Goal: Information Seeking & Learning: Learn about a topic

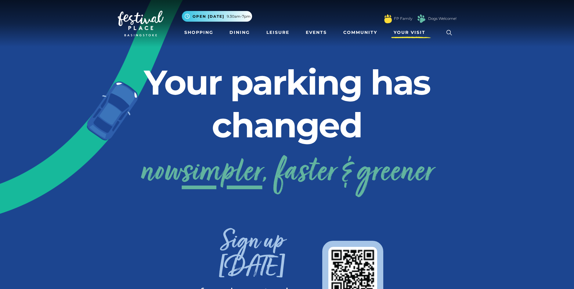
click at [397, 34] on span "Your Visit" at bounding box center [410, 32] width 32 height 6
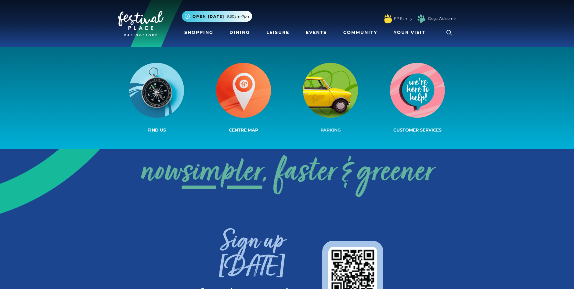
click at [347, 83] on img at bounding box center [330, 90] width 55 height 55
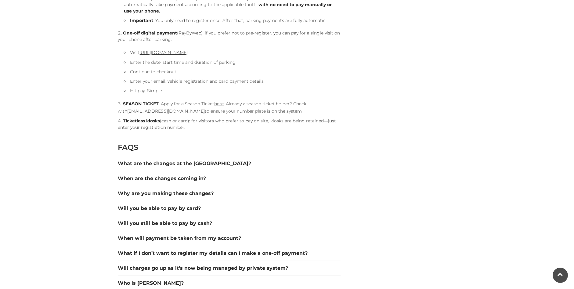
scroll to position [733, 0]
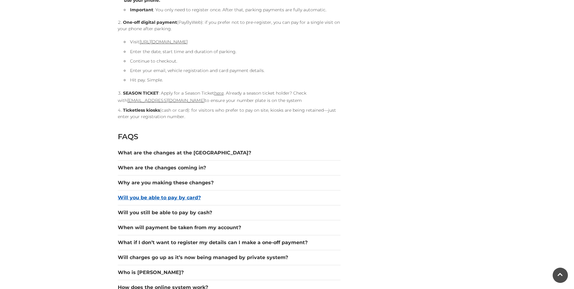
click at [178, 199] on button "Will you be able to pay by card?" at bounding box center [229, 197] width 223 height 7
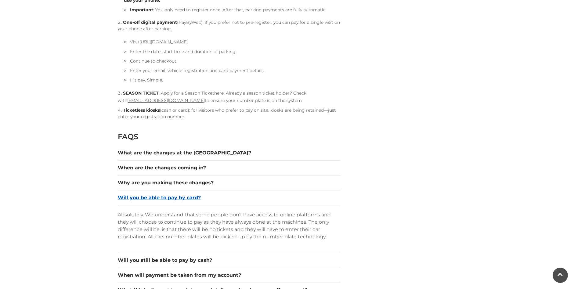
click at [178, 199] on button "Will you be able to pay by card?" at bounding box center [229, 197] width 223 height 7
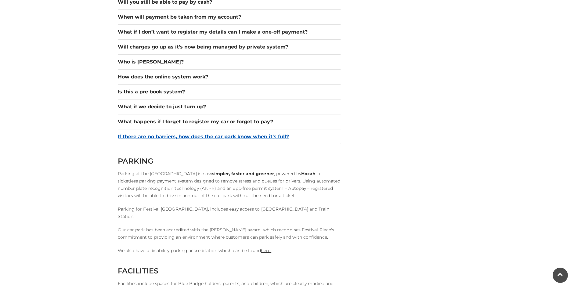
scroll to position [885, 0]
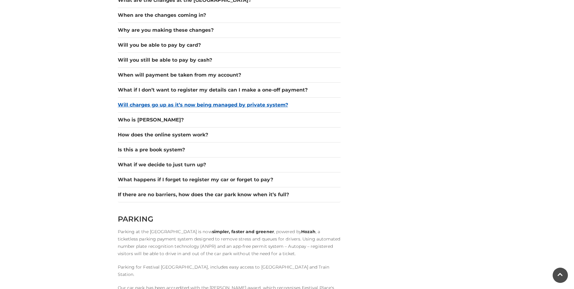
click at [194, 106] on button "Will charges go up as it’s now being managed by private system?" at bounding box center [229, 104] width 223 height 7
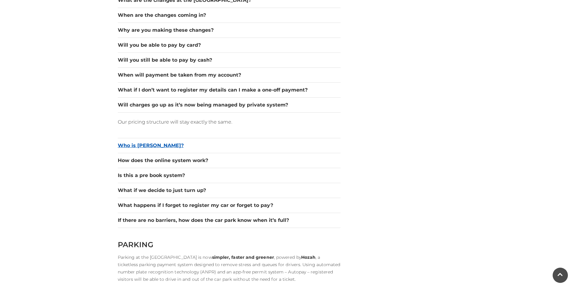
click at [148, 144] on button "Who is [PERSON_NAME]?" at bounding box center [229, 145] width 223 height 7
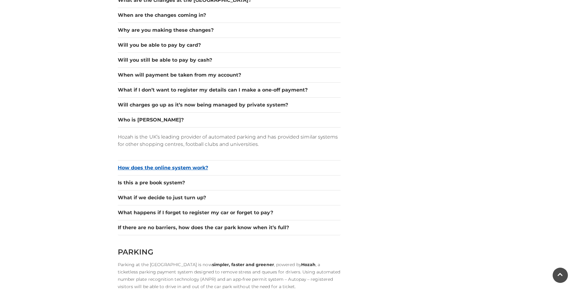
click at [150, 168] on button "How does the online system work?" at bounding box center [229, 167] width 223 height 7
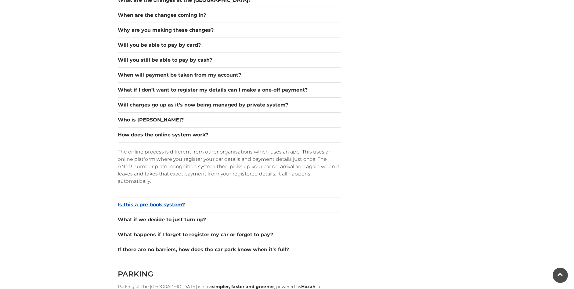
click at [158, 204] on button "Is this a pre book system?" at bounding box center [229, 204] width 223 height 7
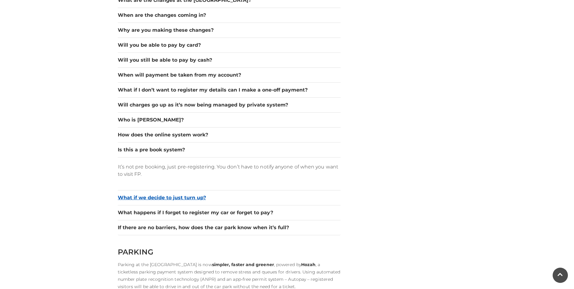
click at [159, 201] on button "What if we decide to just turn up?" at bounding box center [229, 197] width 223 height 7
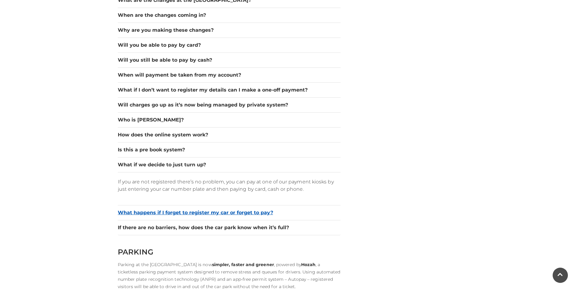
click at [159, 213] on button "What happens if I forget to register my car or forget to pay?" at bounding box center [229, 212] width 223 height 7
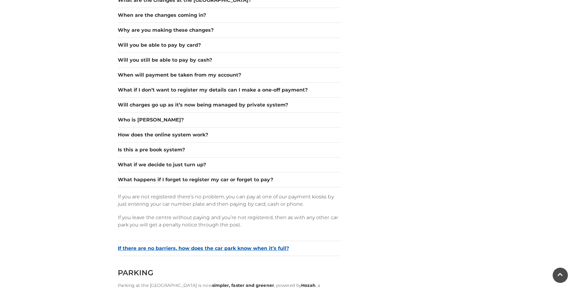
click at [156, 250] on button "If there are no barriers, how does the car park know when it’s full?" at bounding box center [229, 248] width 223 height 7
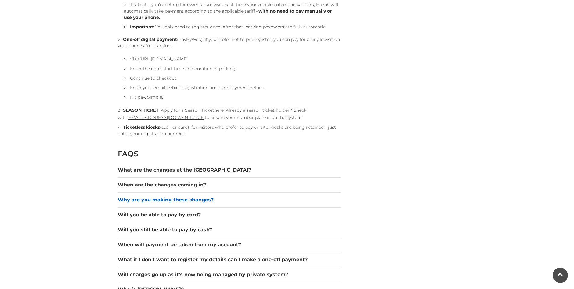
scroll to position [702, 0]
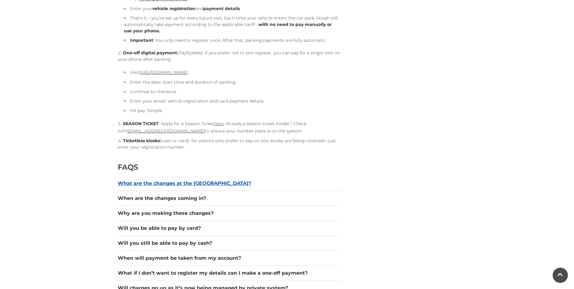
click at [158, 183] on button "What are the changes at the [GEOGRAPHIC_DATA]?" at bounding box center [229, 183] width 223 height 7
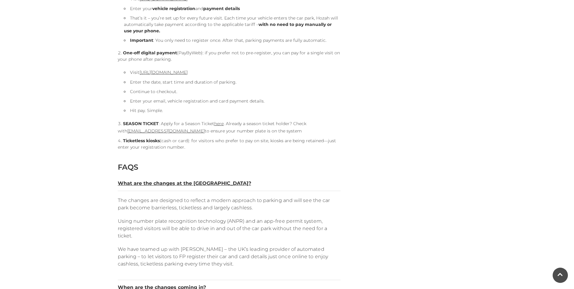
scroll to position [733, 0]
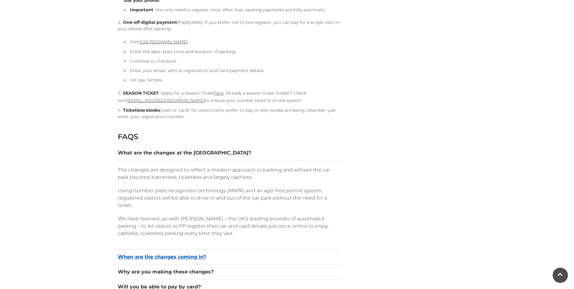
click at [154, 256] on button "When are the changes coming in?" at bounding box center [229, 256] width 223 height 7
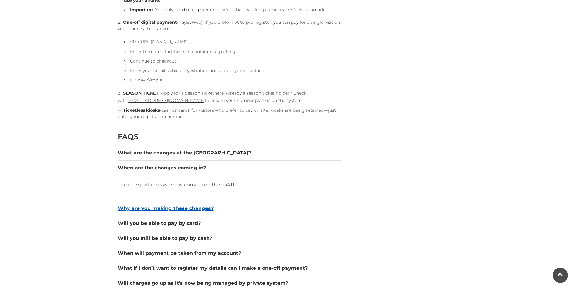
click at [156, 208] on button "Why are you making these changes?" at bounding box center [229, 208] width 223 height 7
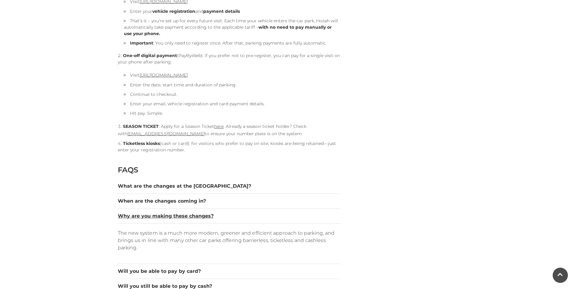
scroll to position [702, 0]
